Goal: Task Accomplishment & Management: Manage account settings

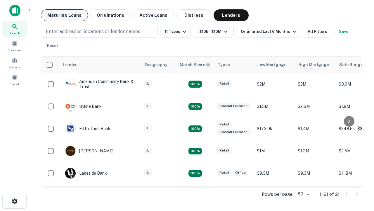
click at [64, 15] on button "Maturing Loans" at bounding box center [64, 15] width 47 height 12
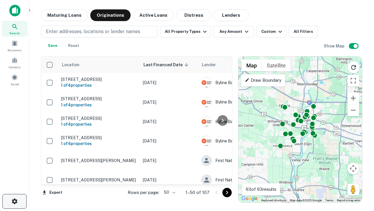
click at [14, 201] on icon "button" at bounding box center [14, 200] width 7 height 7
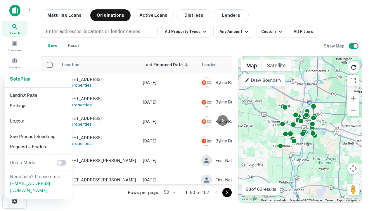
click at [39, 121] on li "Logout" at bounding box center [39, 121] width 63 height 11
